Goal: Find specific page/section: Find specific page/section

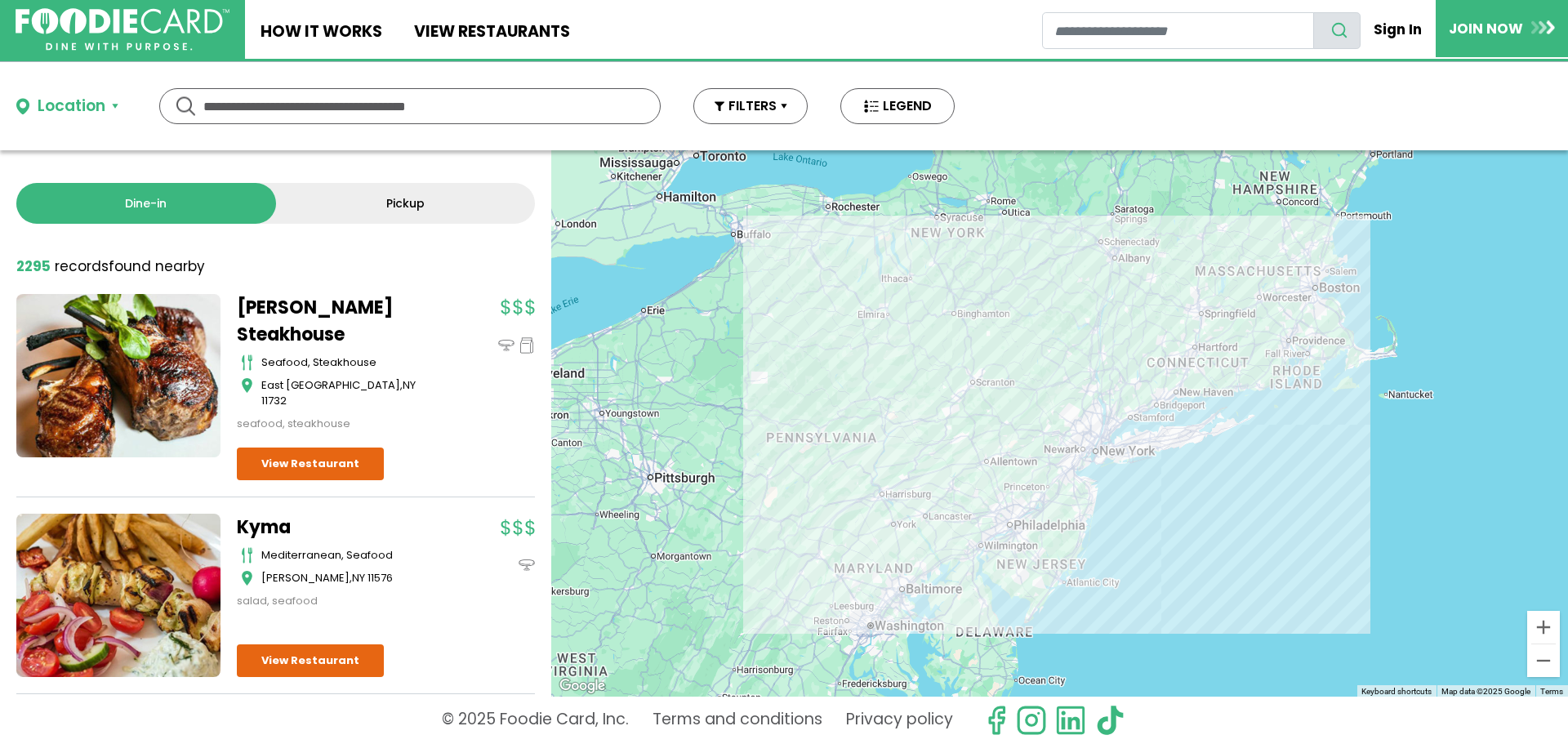
click at [408, 113] on input "text" at bounding box center [410, 106] width 413 height 34
type input "****"
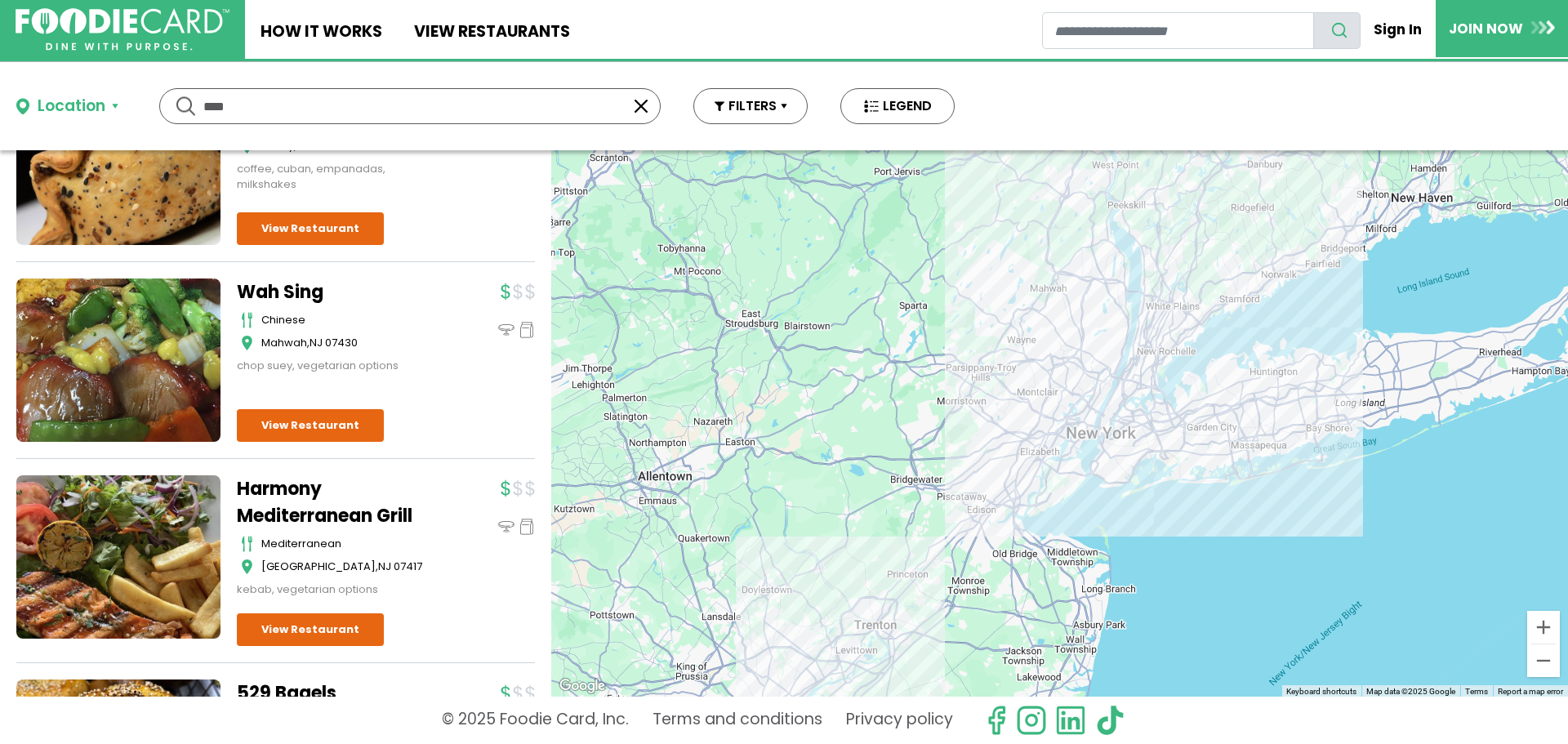
scroll to position [4104, 0]
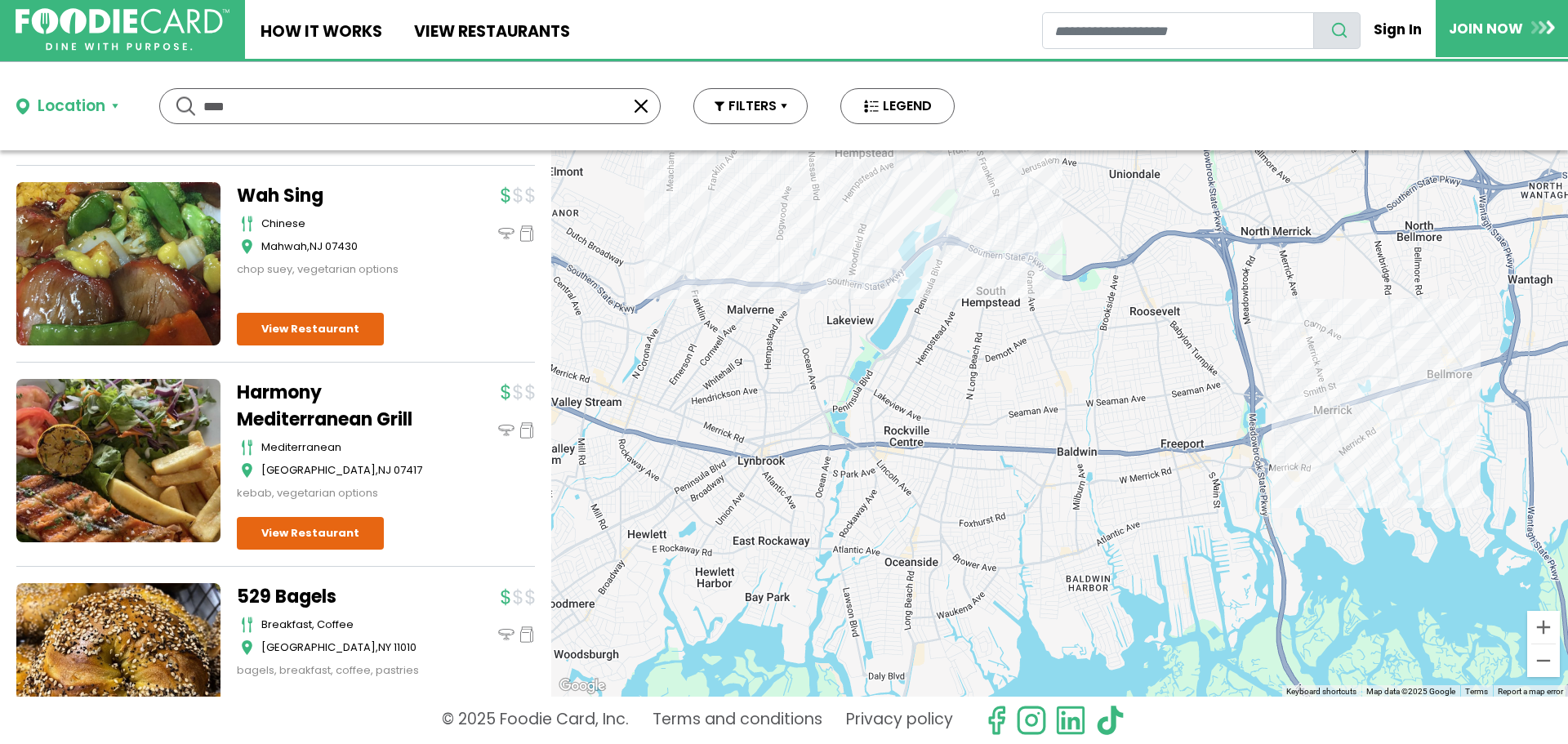
drag, startPoint x: 1341, startPoint y: 351, endPoint x: 612, endPoint y: 662, distance: 792.6
click at [612, 662] on div at bounding box center [1059, 423] width 1017 height 547
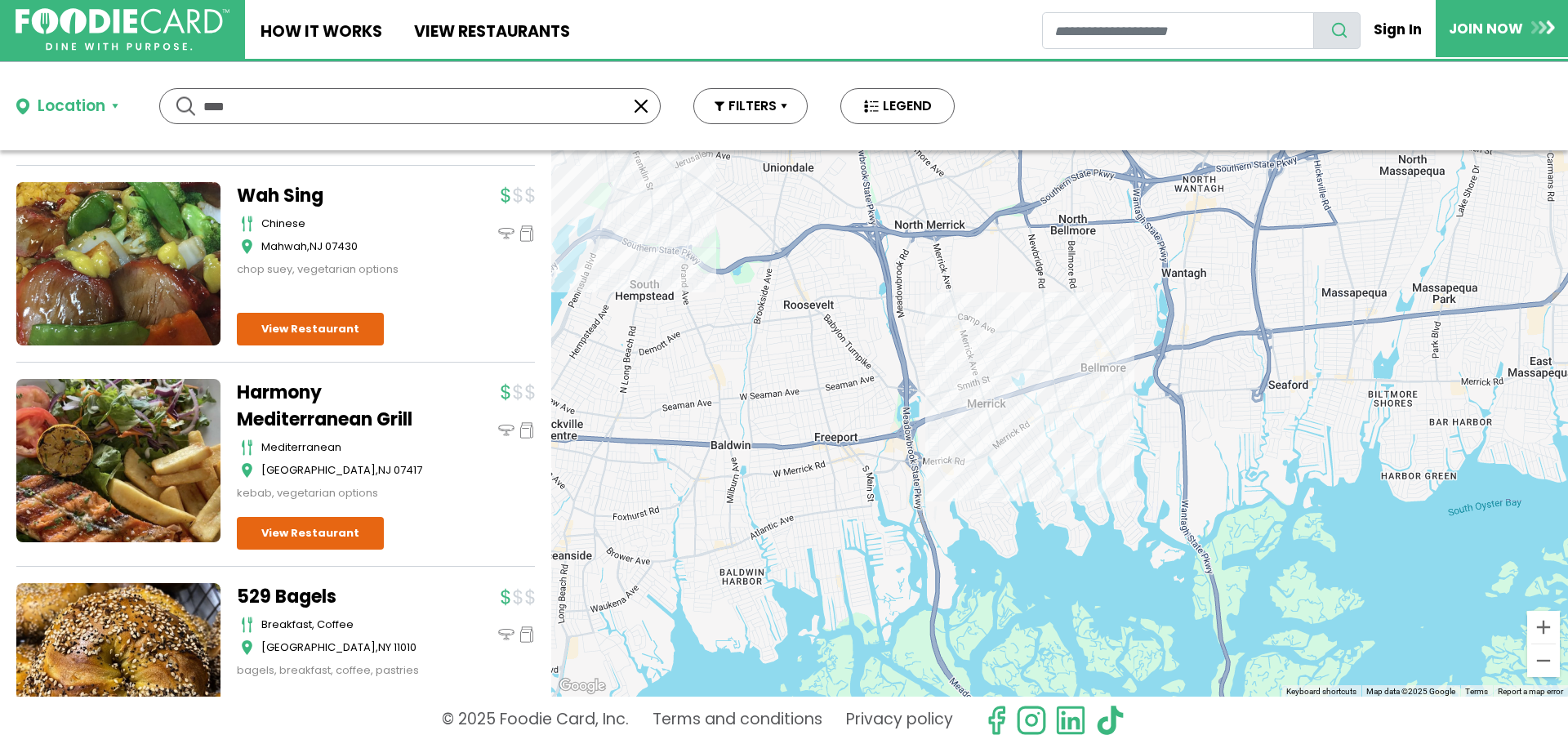
drag, startPoint x: 1140, startPoint y: 538, endPoint x: 794, endPoint y: 532, distance: 346.1
click at [794, 532] on div at bounding box center [1059, 423] width 1017 height 547
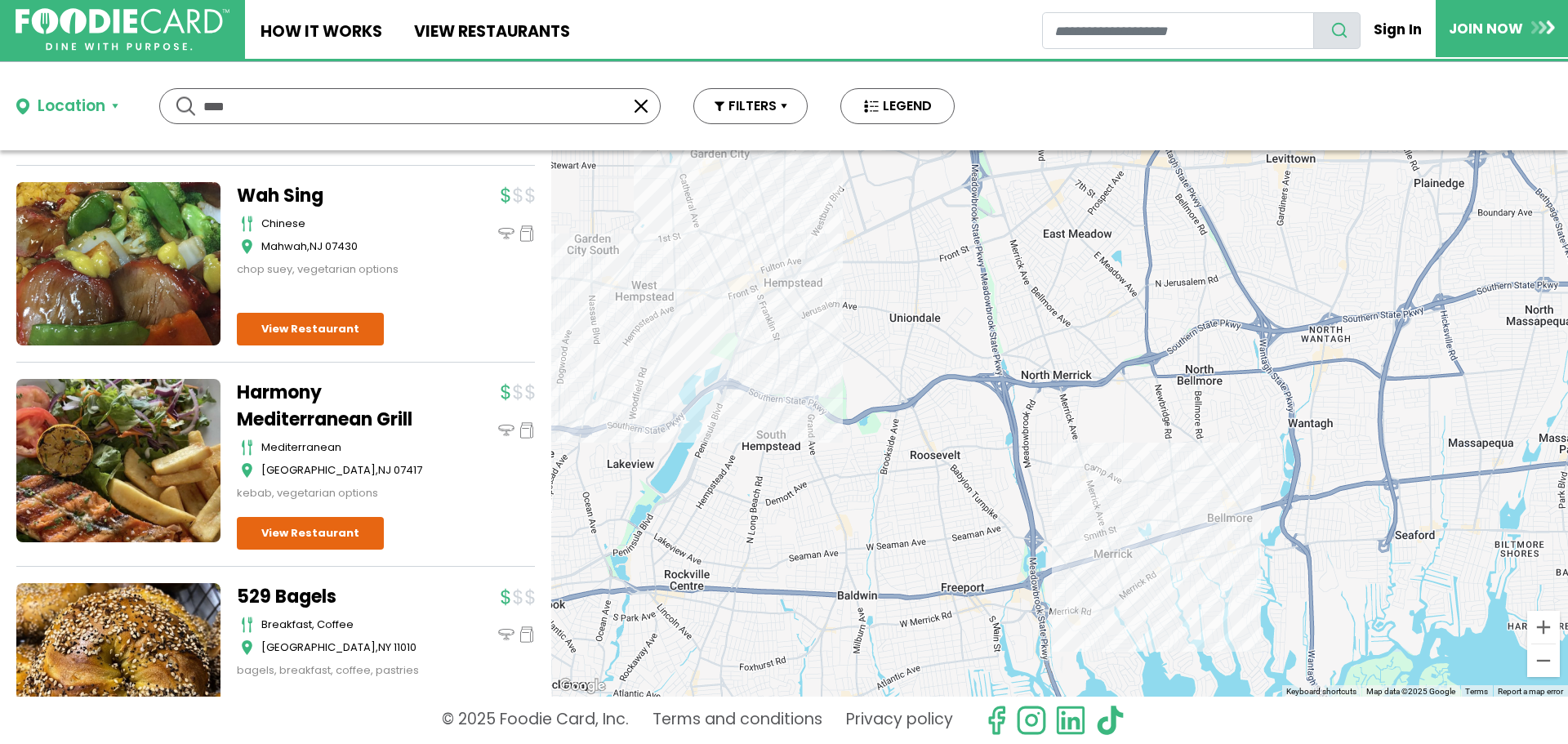
drag, startPoint x: 819, startPoint y: 467, endPoint x: 949, endPoint y: 623, distance: 203.1
click at [949, 623] on div at bounding box center [1059, 423] width 1017 height 547
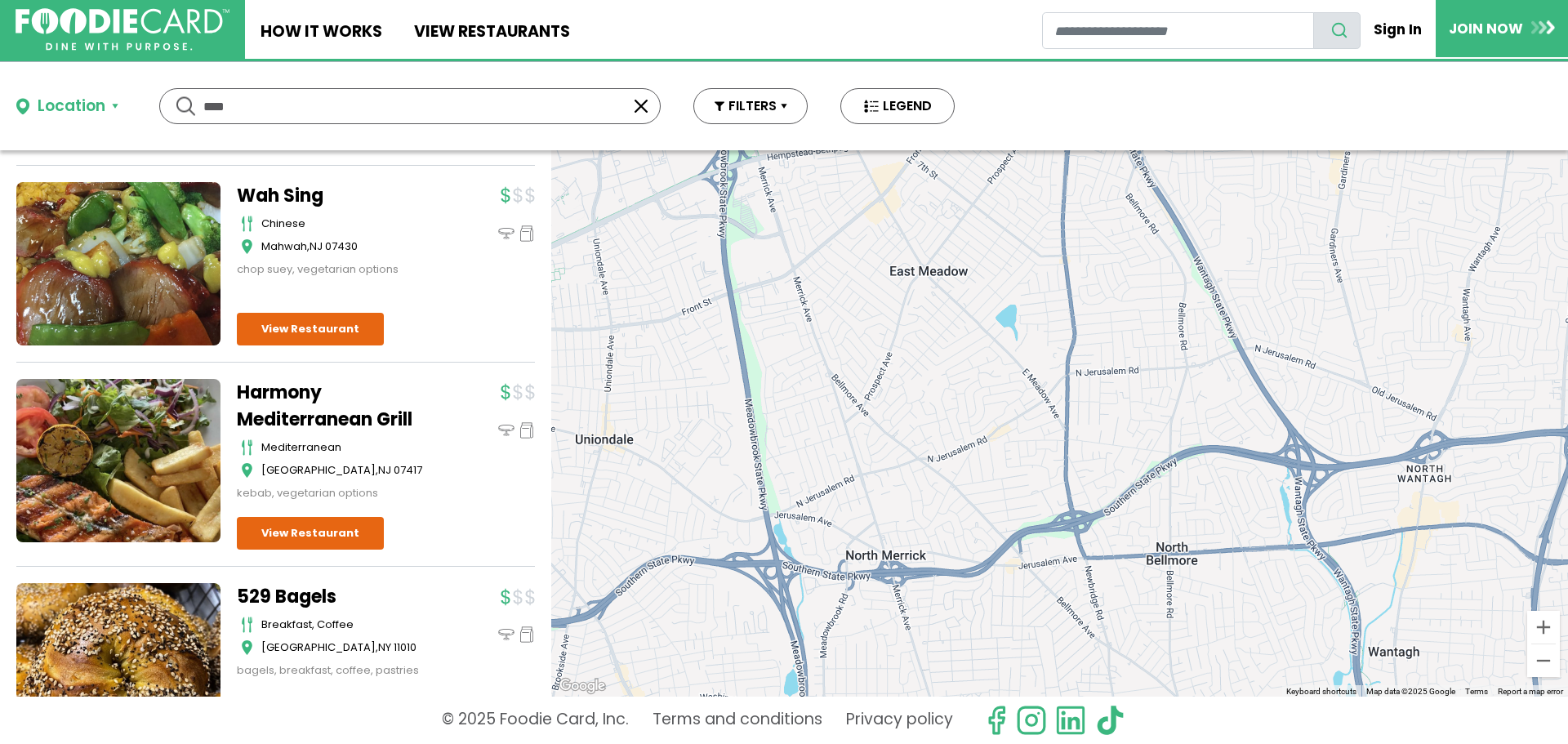
drag, startPoint x: 1167, startPoint y: 405, endPoint x: 920, endPoint y: 709, distance: 391.7
click at [923, 713] on div "Location Use my current location Search by Region [US_STATE] 1992 restaurants […" at bounding box center [784, 403] width 1568 height 682
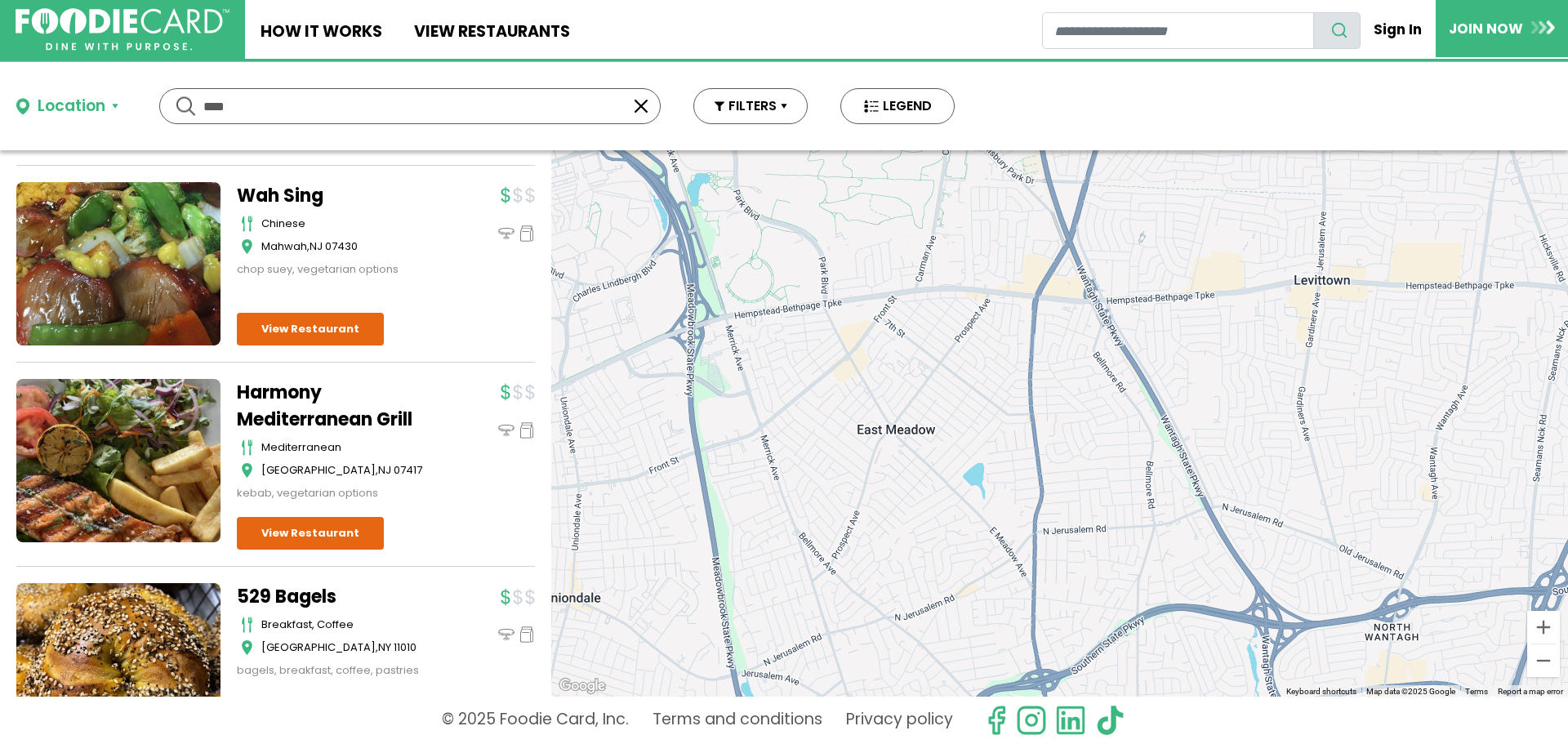
drag, startPoint x: 912, startPoint y: 202, endPoint x: 898, endPoint y: 342, distance: 140.7
click at [901, 342] on div at bounding box center [1059, 423] width 1017 height 547
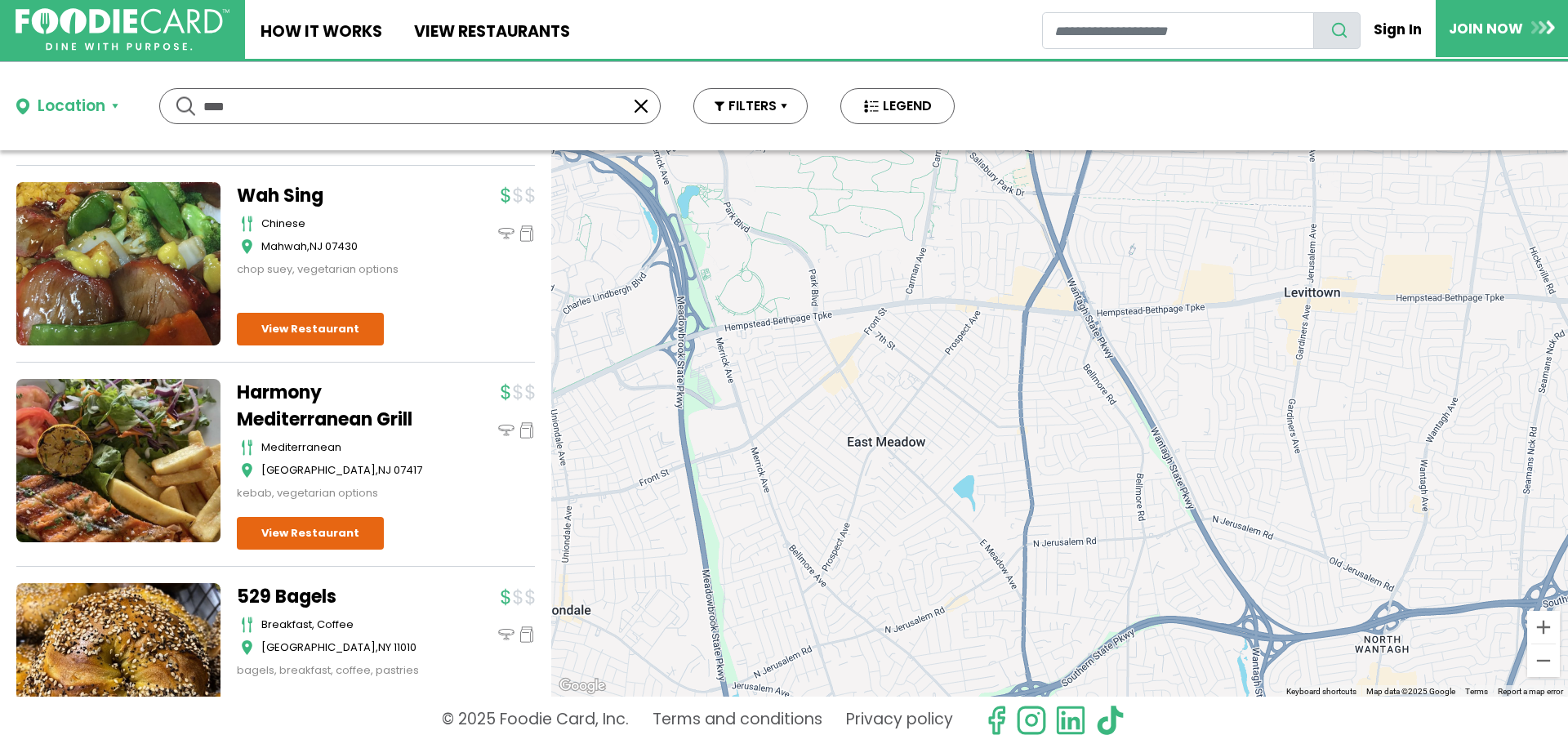
click at [951, 331] on div at bounding box center [1059, 423] width 1017 height 547
click at [899, 313] on div at bounding box center [1059, 423] width 1017 height 547
click at [838, 337] on div at bounding box center [1059, 423] width 1017 height 547
click at [865, 376] on div at bounding box center [1059, 423] width 1017 height 547
